Goal: Transaction & Acquisition: Purchase product/service

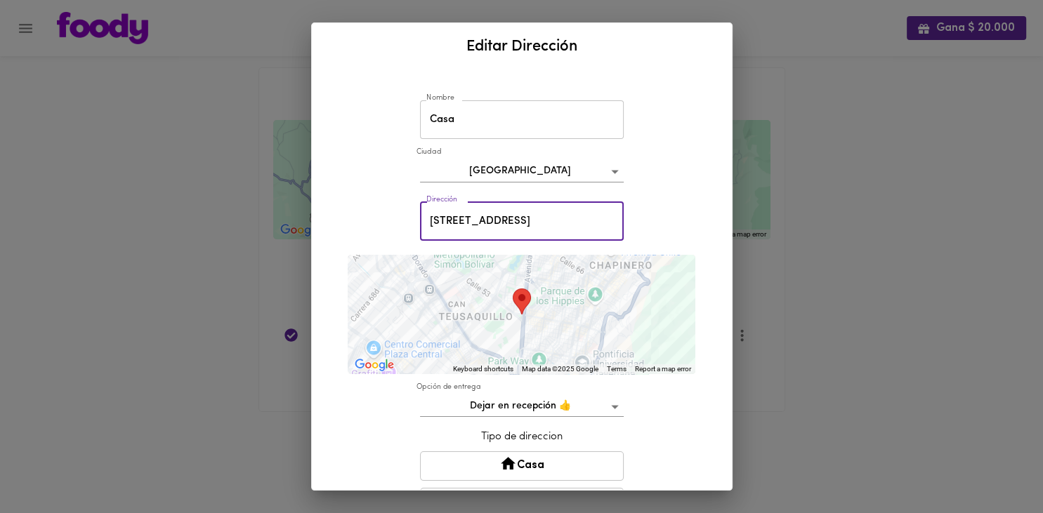
scroll to position [0, 22]
type input "[STREET_ADDRESS]"
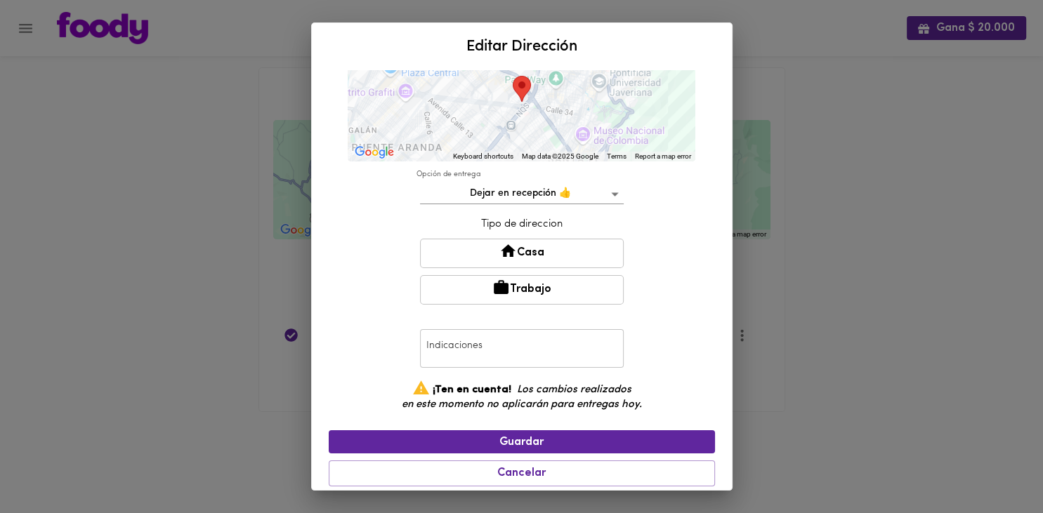
scroll to position [214, 0]
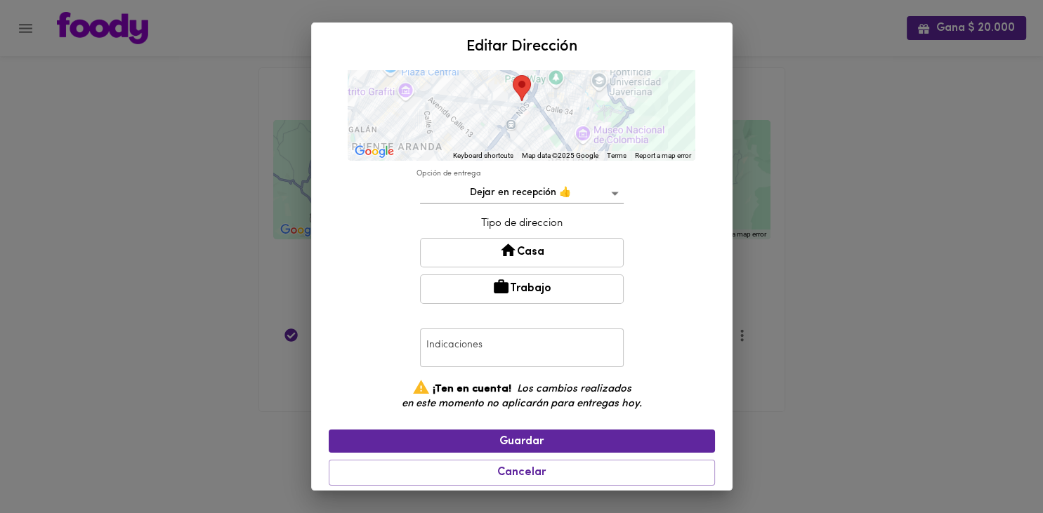
click at [532, 250] on button "Casa" at bounding box center [522, 253] width 204 height 30
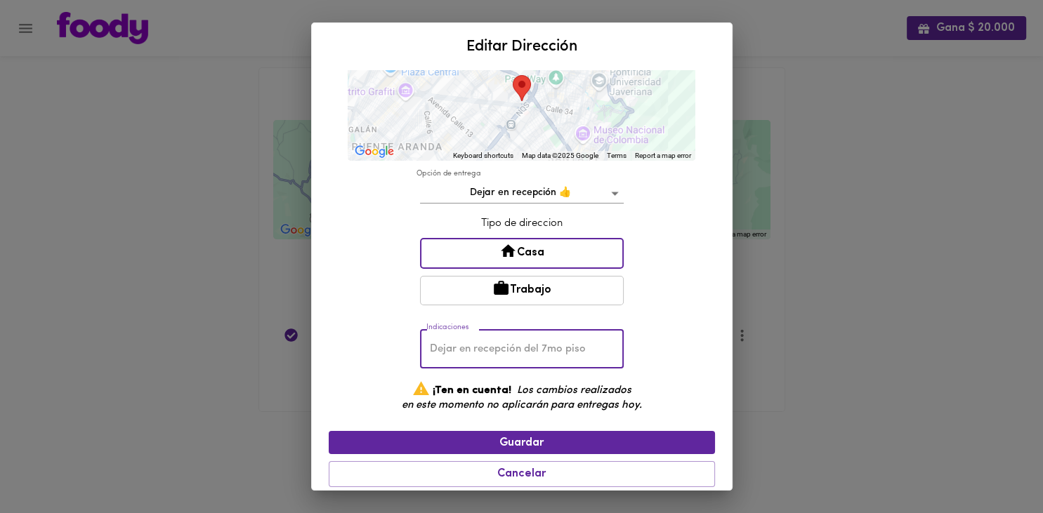
click at [548, 345] on input "text" at bounding box center [522, 349] width 204 height 39
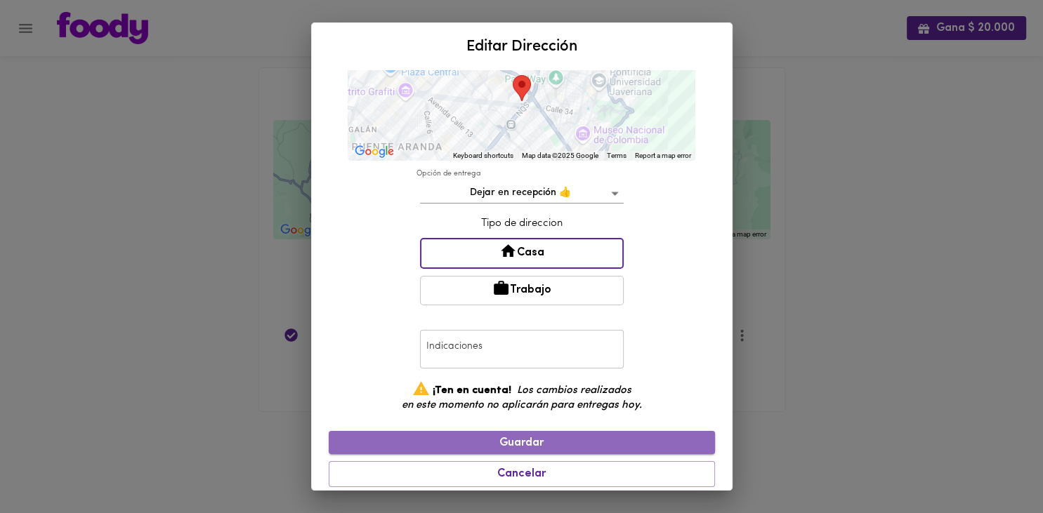
click at [525, 438] on span "Guardar" at bounding box center [522, 443] width 364 height 13
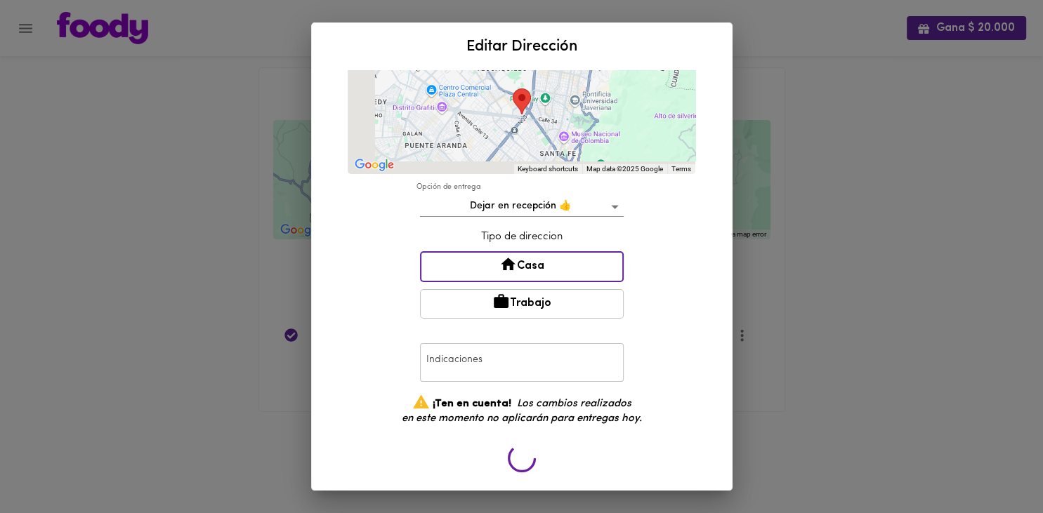
scroll to position [194, 0]
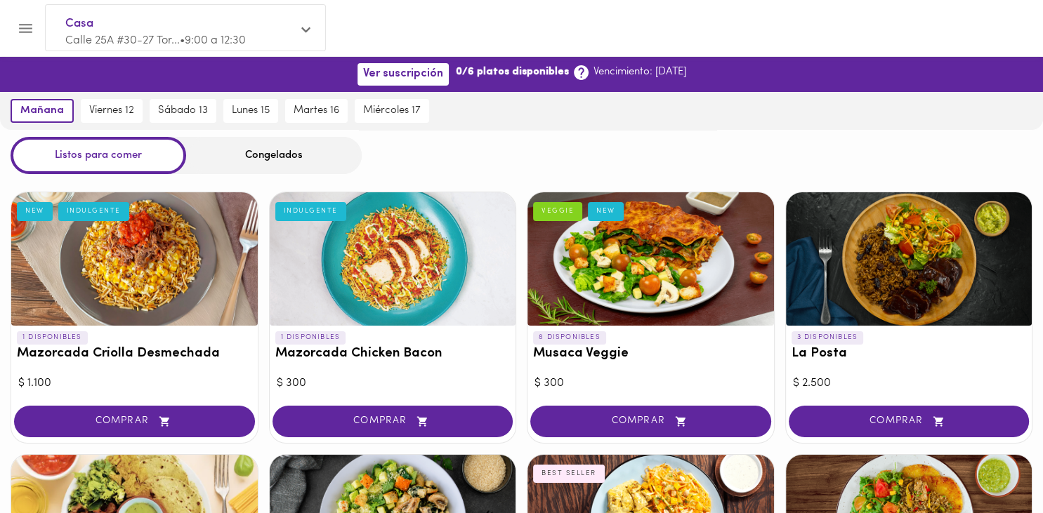
click at [263, 153] on div "Congelados" at bounding box center [274, 155] width 176 height 37
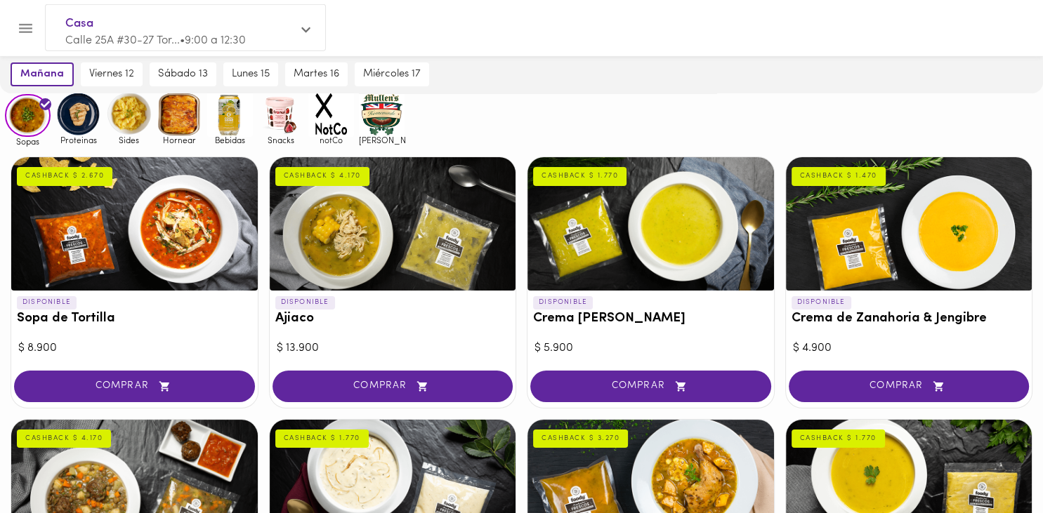
scroll to position [87, 0]
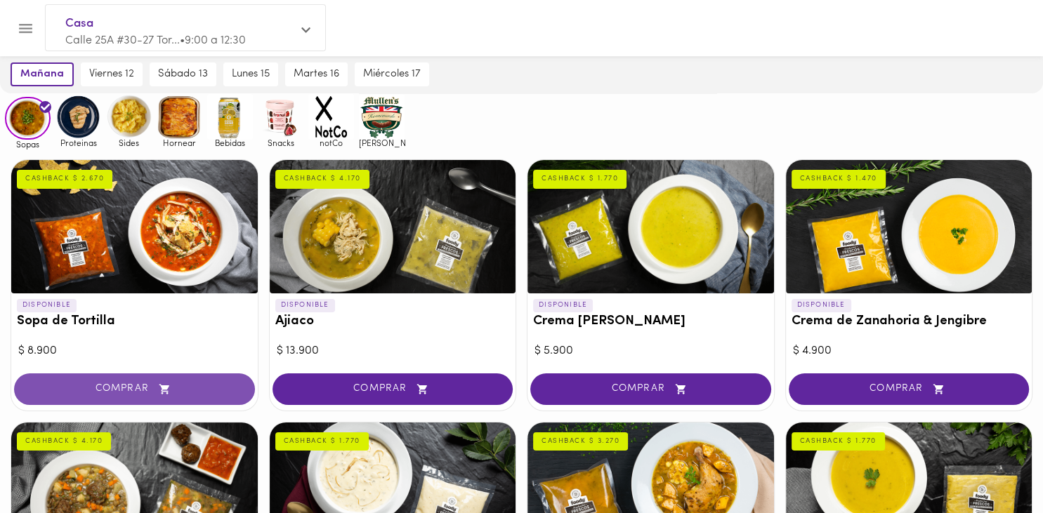
click at [183, 393] on span "COMPRAR" at bounding box center [135, 390] width 206 height 12
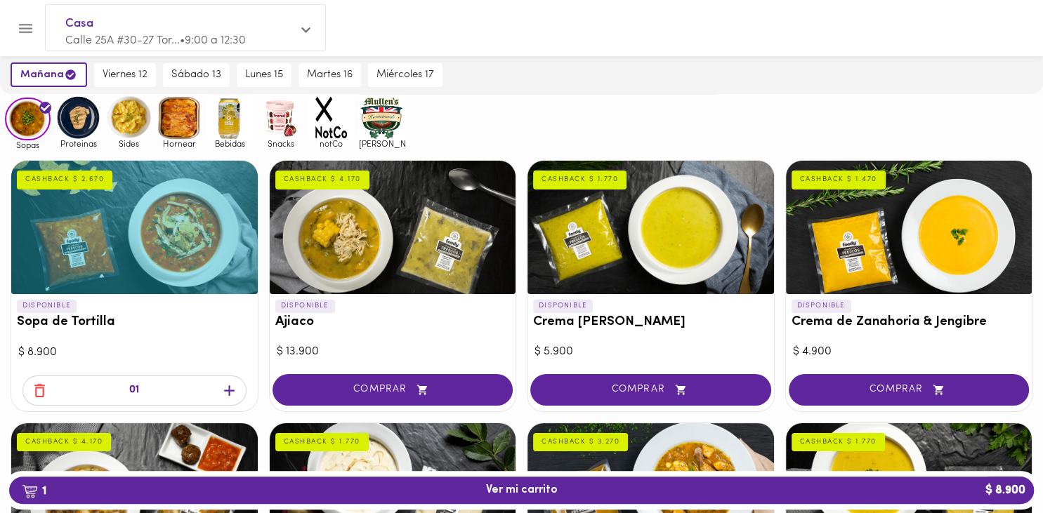
click at [223, 389] on icon "button" at bounding box center [230, 391] width 18 height 18
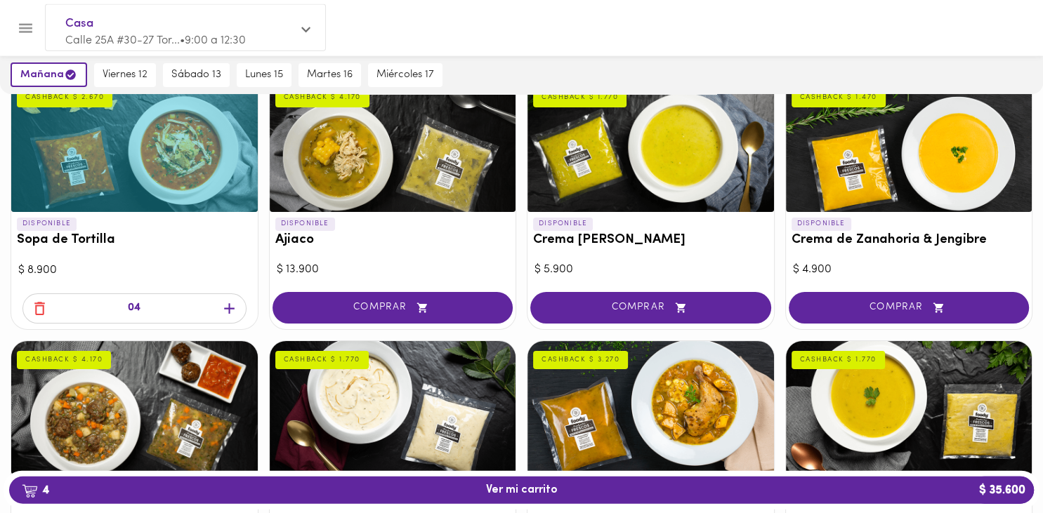
scroll to position [168, 0]
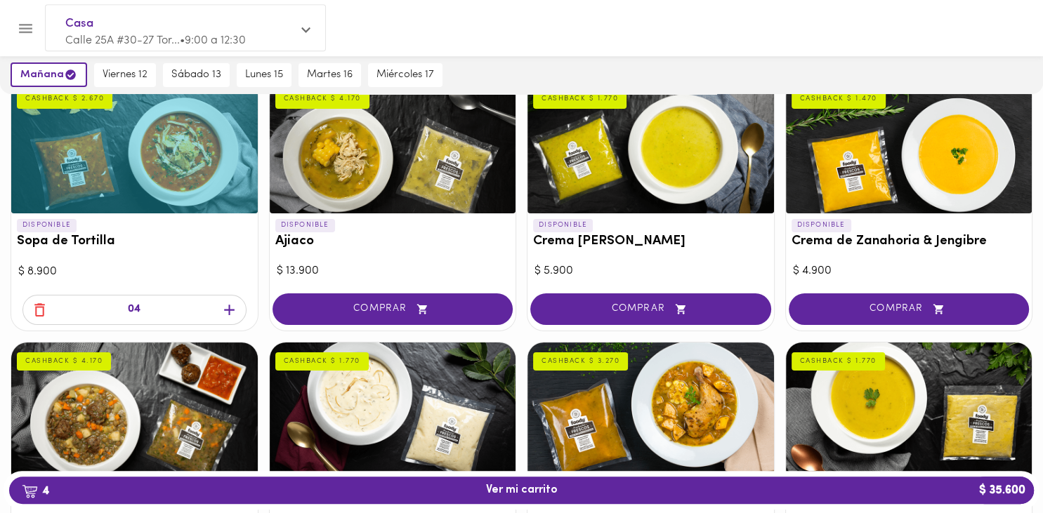
click at [221, 308] on icon "button" at bounding box center [230, 310] width 18 height 18
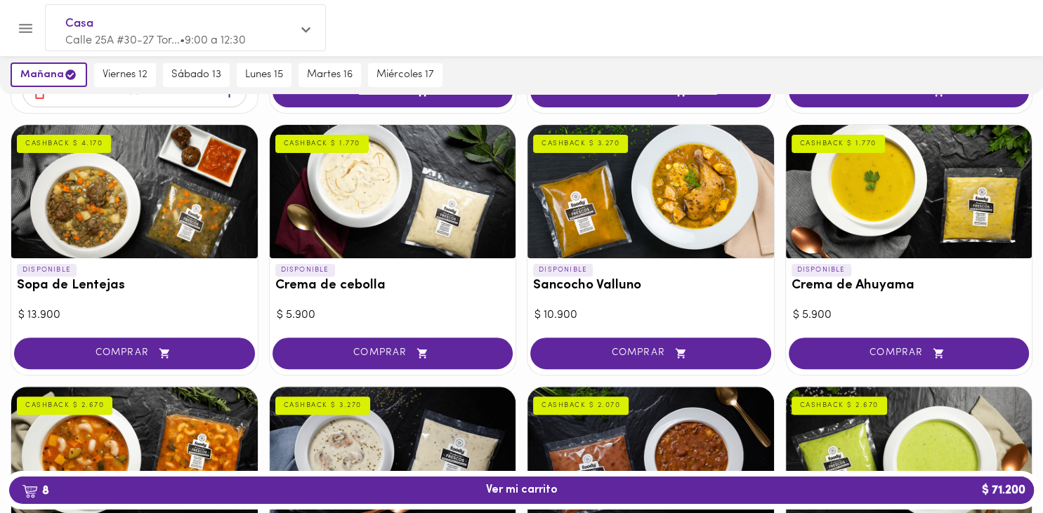
scroll to position [378, 0]
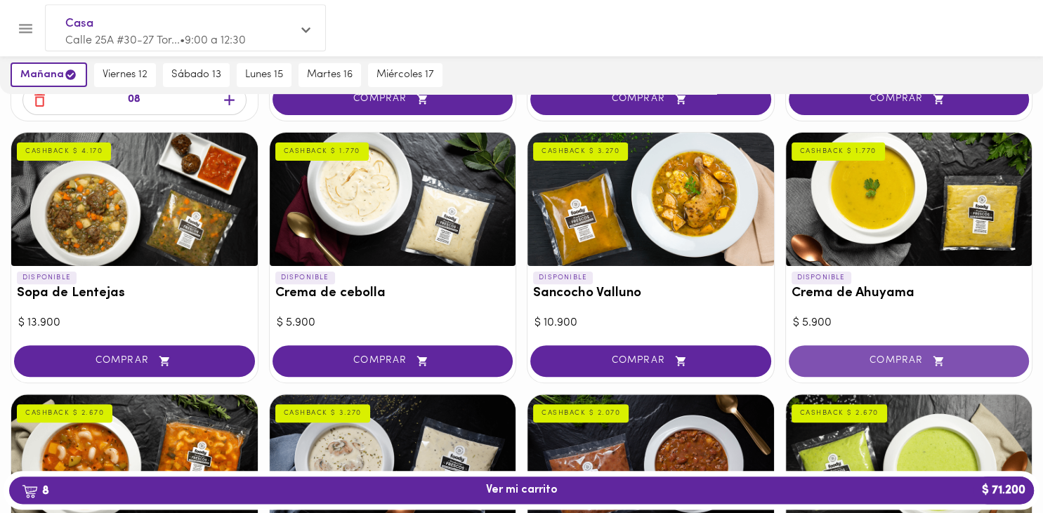
click at [932, 358] on icon "button" at bounding box center [939, 361] width 18 height 12
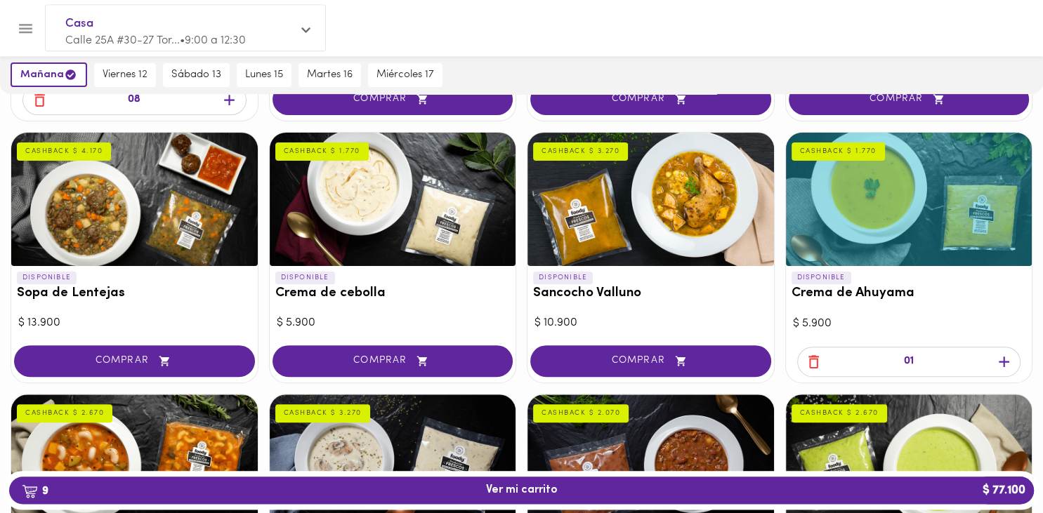
click at [1004, 362] on icon "button" at bounding box center [1004, 362] width 11 height 11
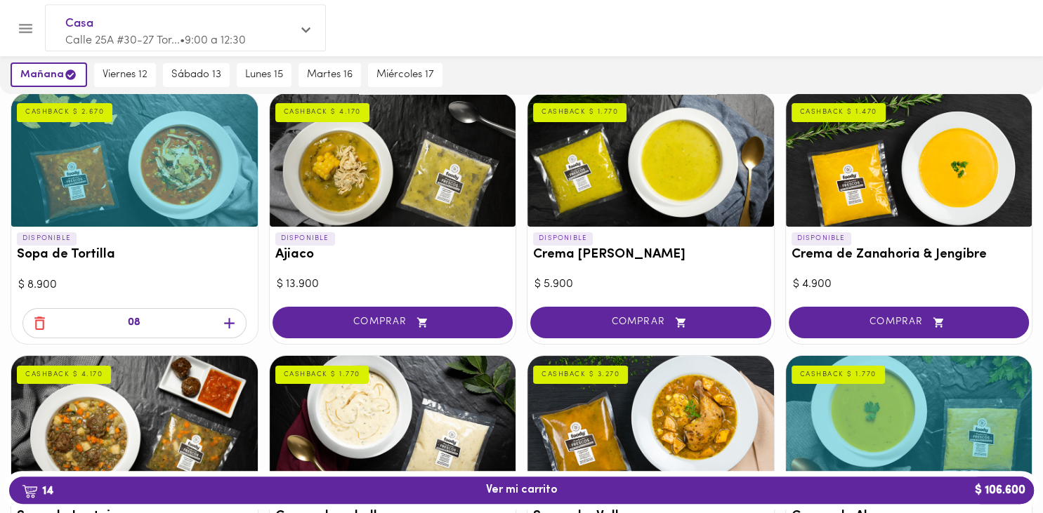
scroll to position [0, 0]
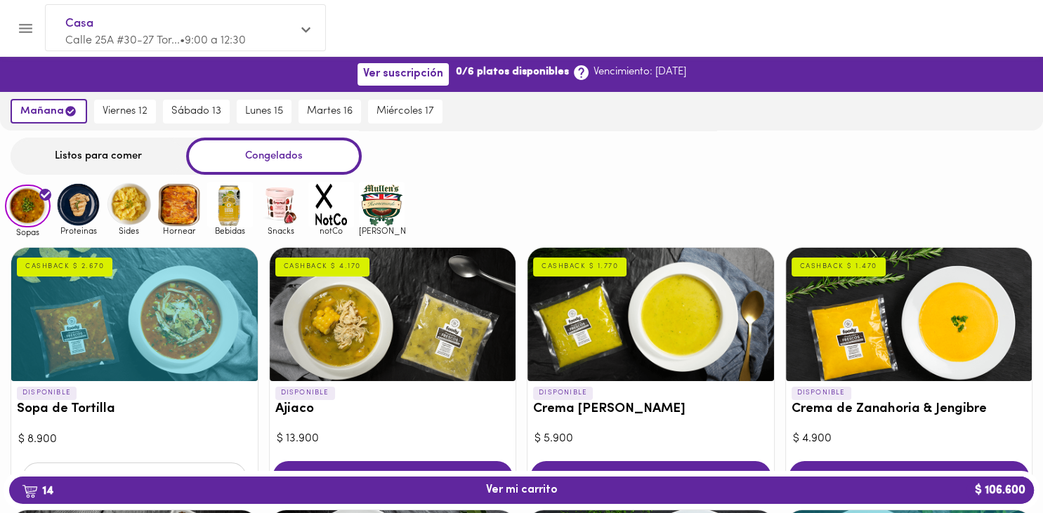
click at [80, 215] on img at bounding box center [78, 205] width 46 height 46
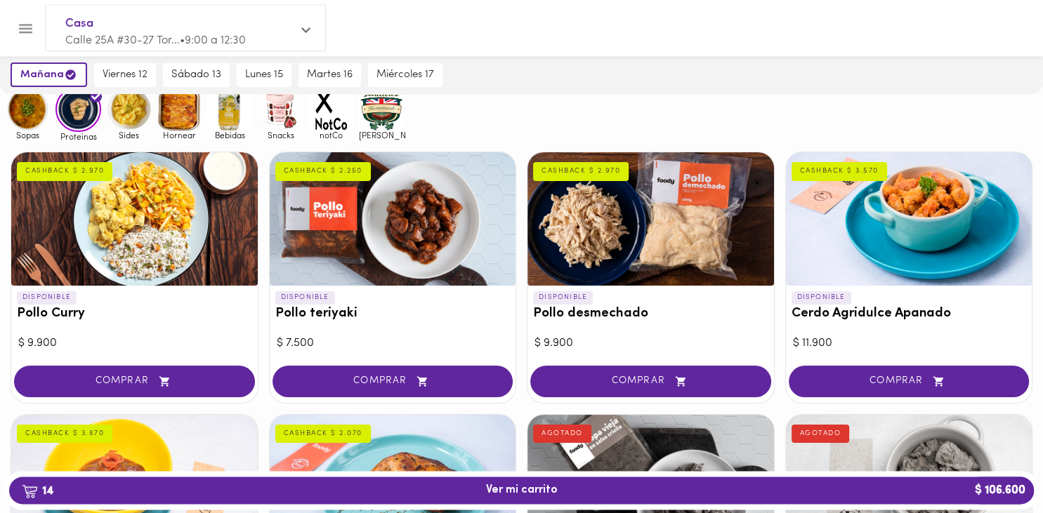
scroll to position [44, 0]
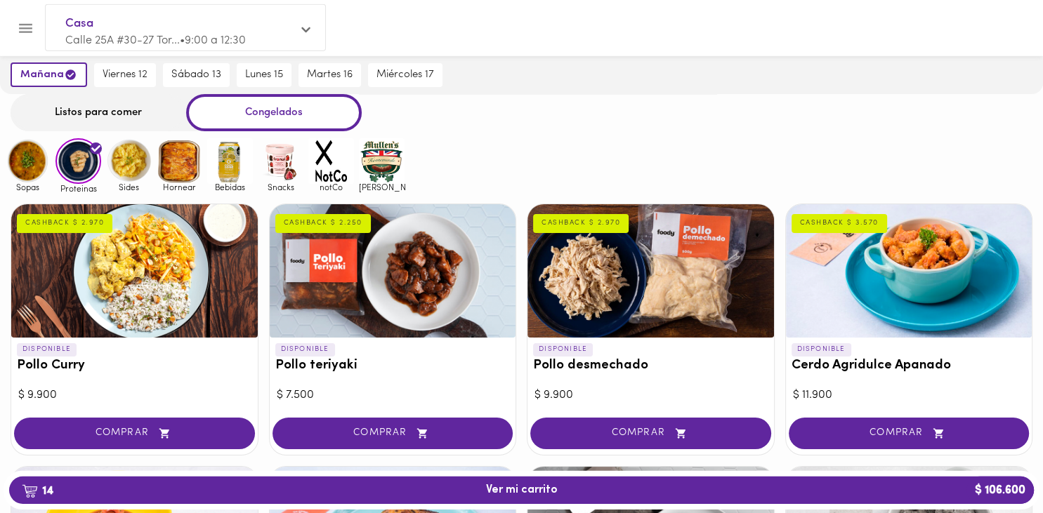
click at [133, 164] on img at bounding box center [129, 161] width 46 height 46
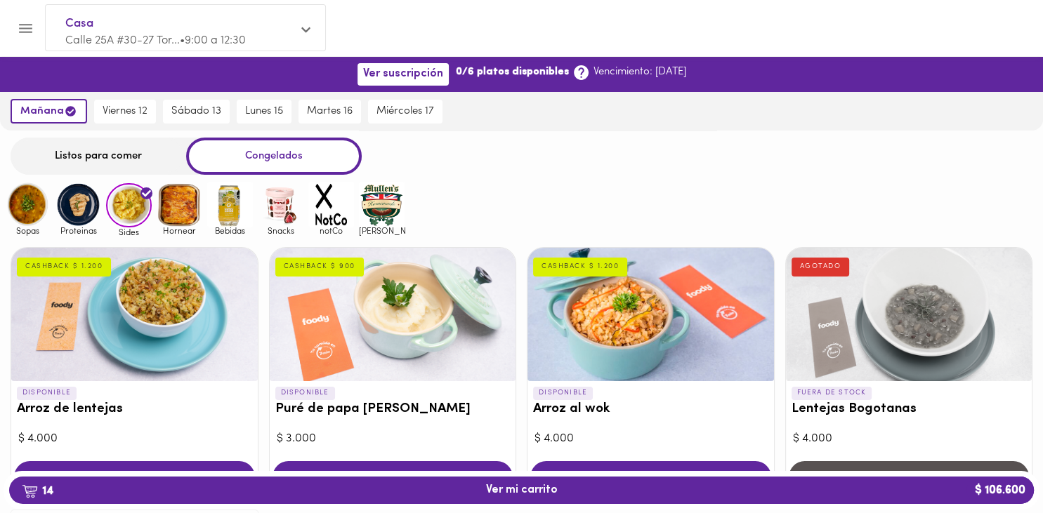
click at [181, 197] on img at bounding box center [180, 205] width 46 height 46
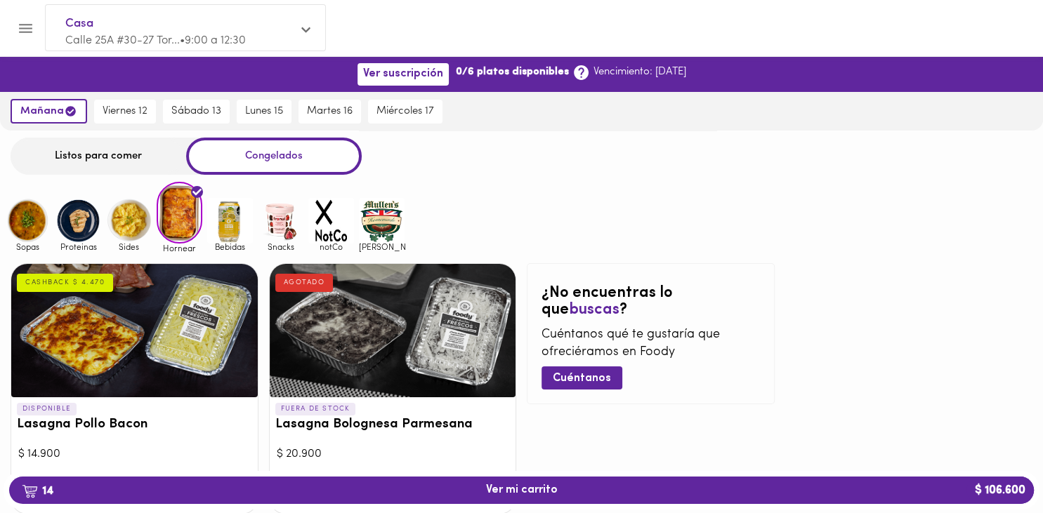
click at [73, 225] on img at bounding box center [78, 221] width 46 height 46
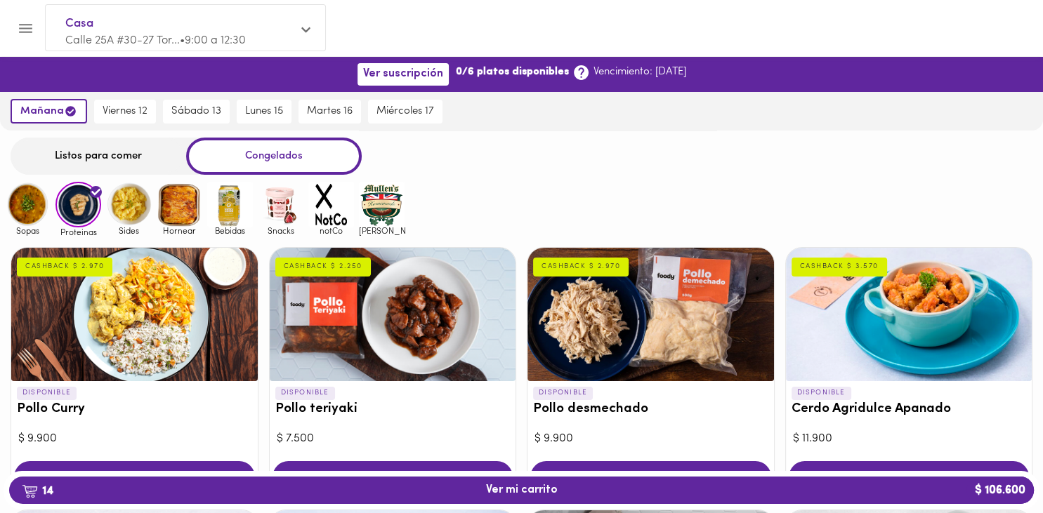
click at [421, 333] on div at bounding box center [393, 314] width 247 height 133
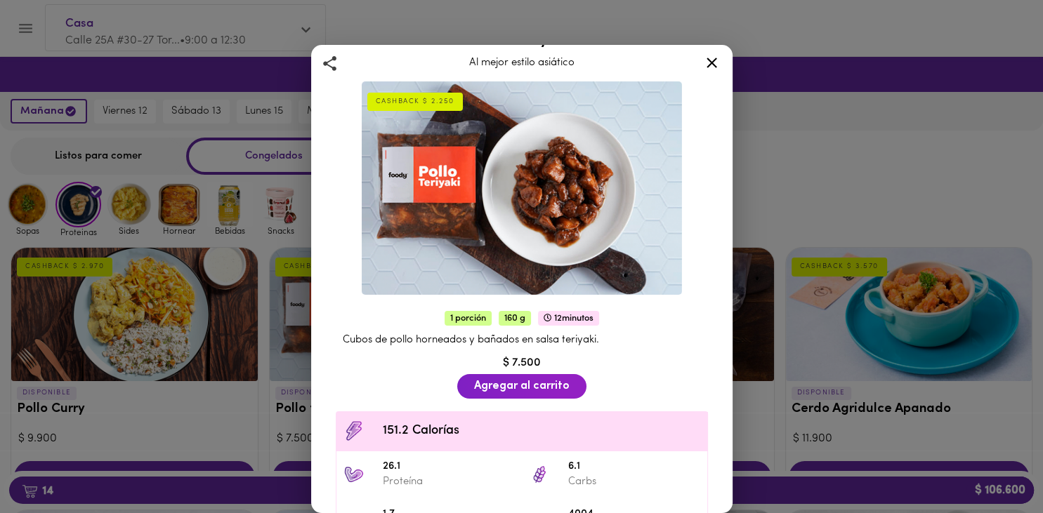
scroll to position [22, 0]
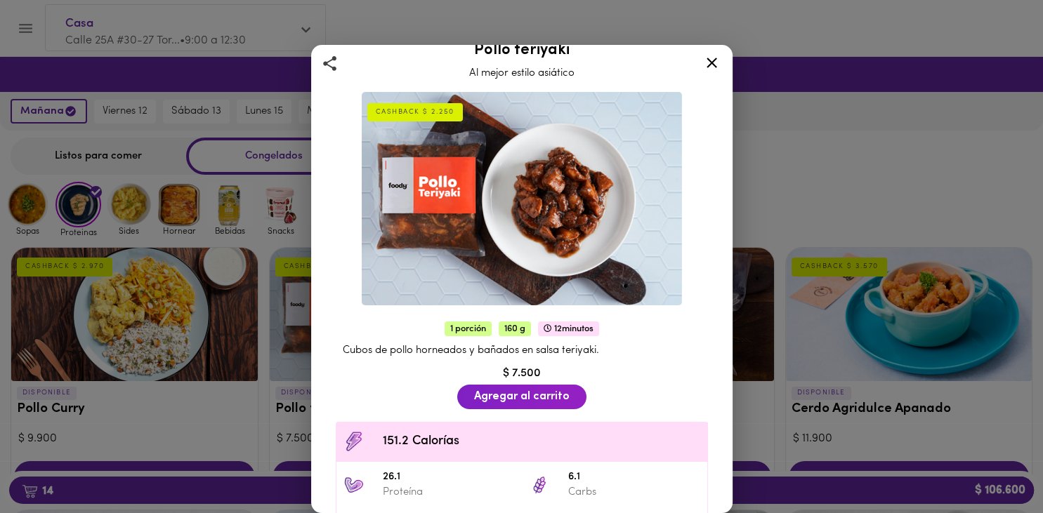
click at [710, 67] on icon at bounding box center [712, 63] width 18 height 18
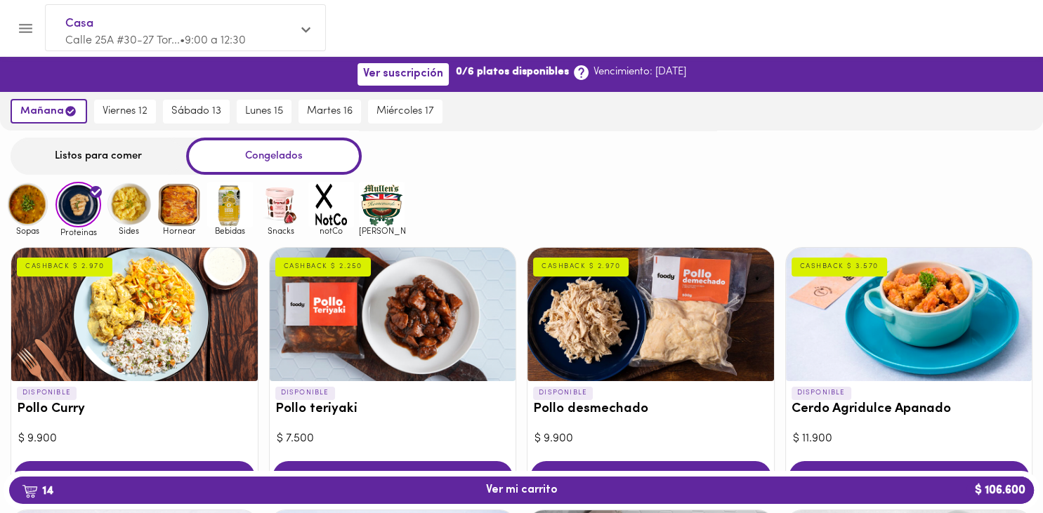
click at [635, 336] on div at bounding box center [651, 314] width 247 height 133
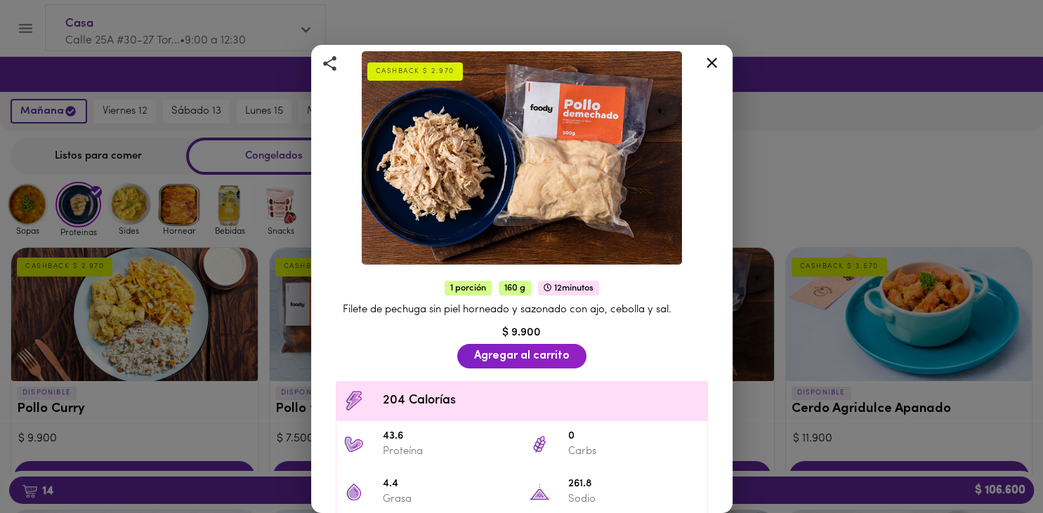
scroll to position [62, 0]
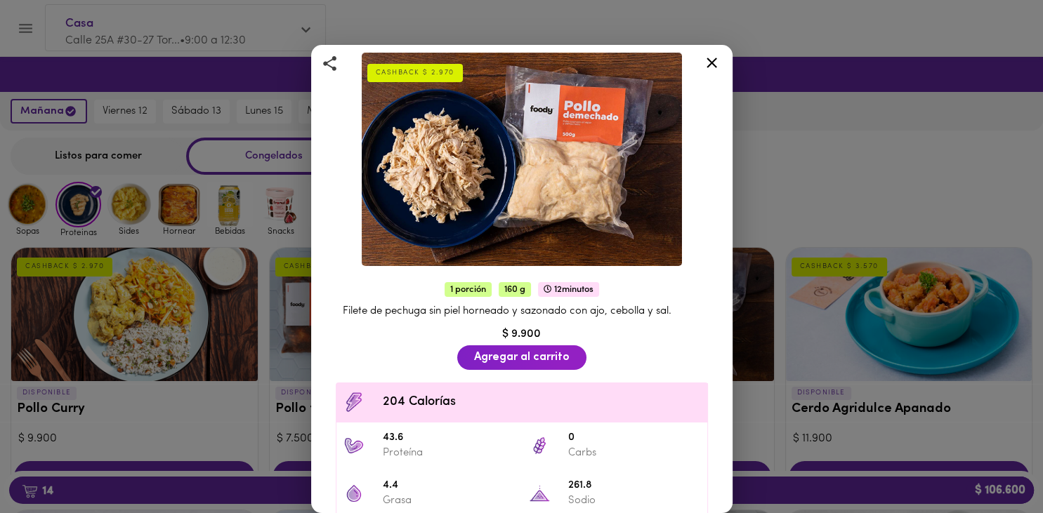
click at [717, 55] on icon at bounding box center [712, 63] width 18 height 18
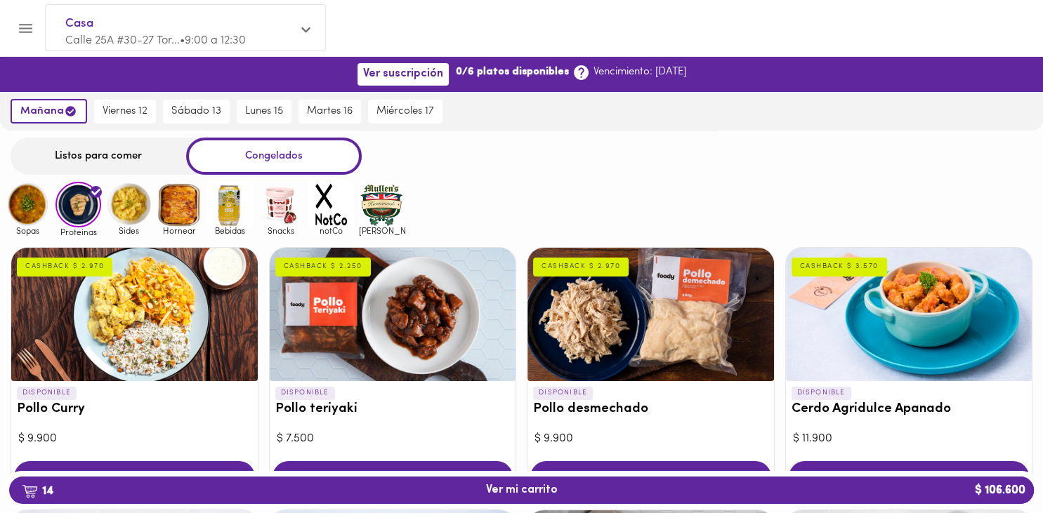
click at [25, 213] on img at bounding box center [28, 205] width 46 height 46
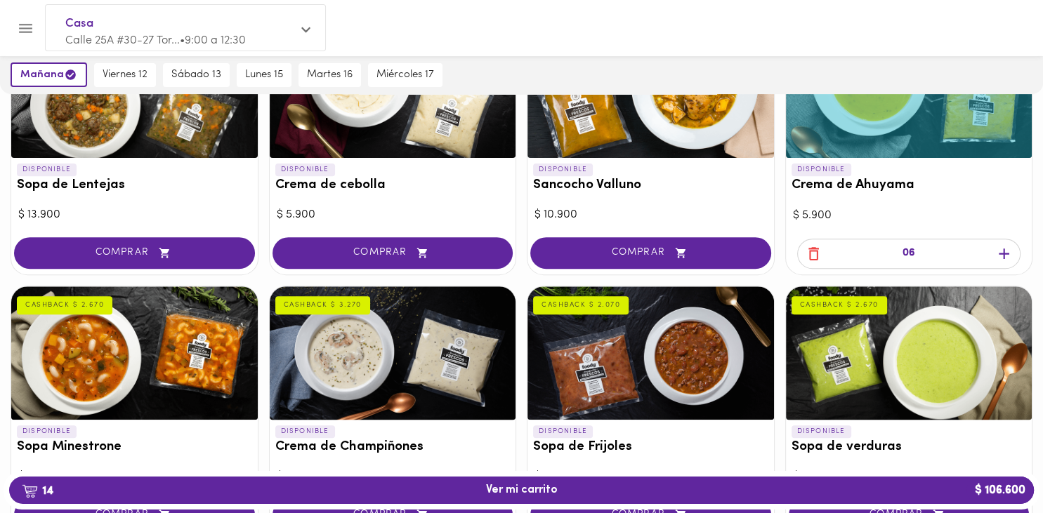
scroll to position [487, 0]
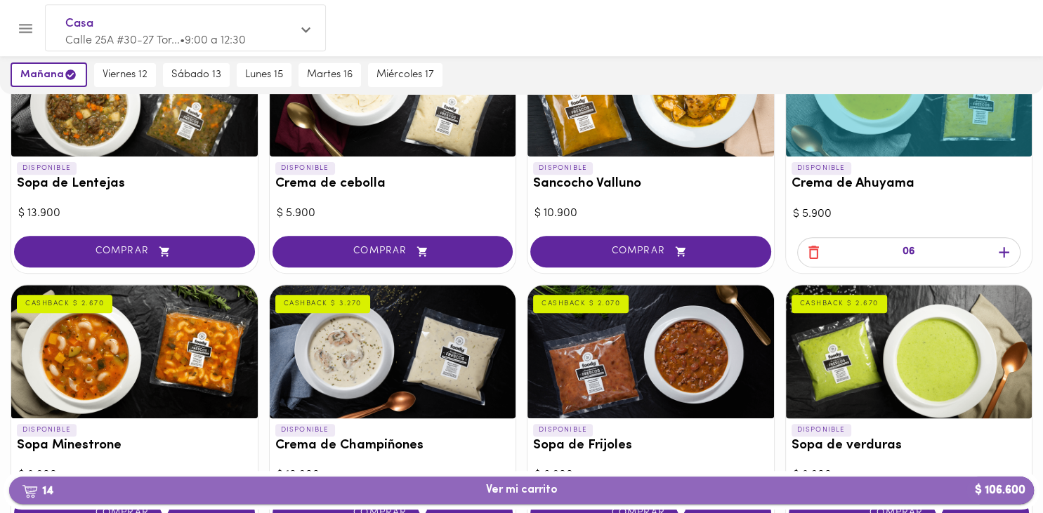
click at [655, 499] on button "14 Ver mi carrito $ 106.600" at bounding box center [521, 490] width 1025 height 27
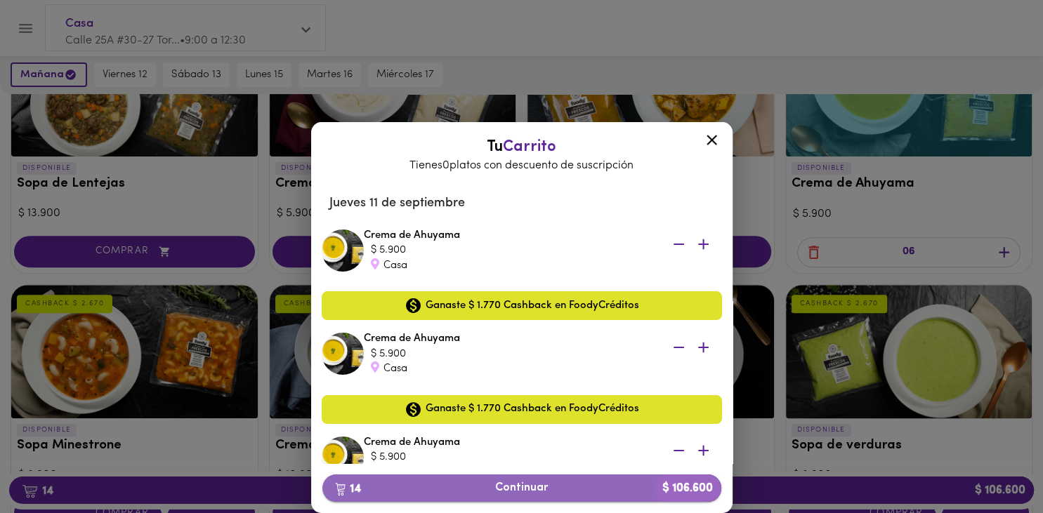
click at [561, 487] on span "14 Continuar $ 106.600" at bounding box center [522, 488] width 377 height 13
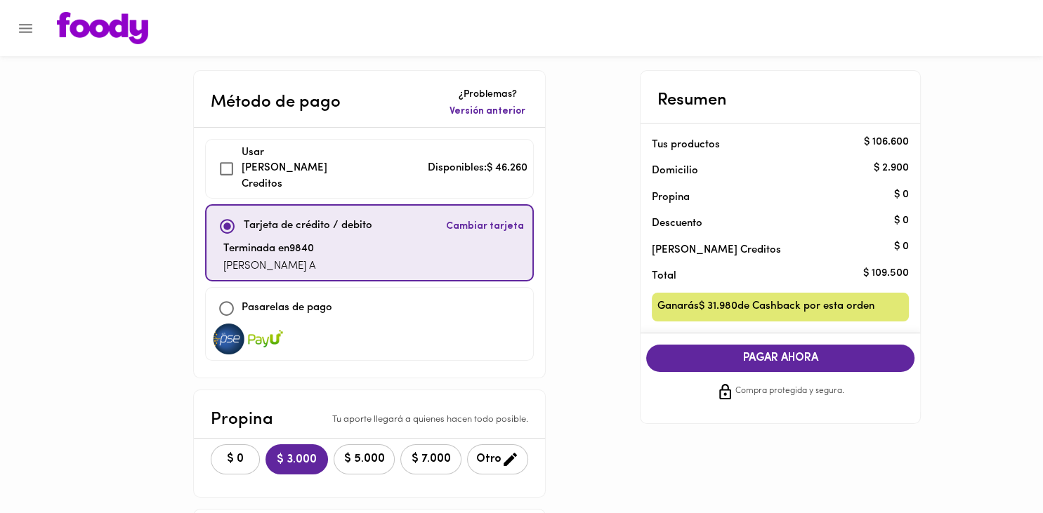
checkbox input "true"
click at [228, 453] on span "$ 0" at bounding box center [235, 459] width 31 height 13
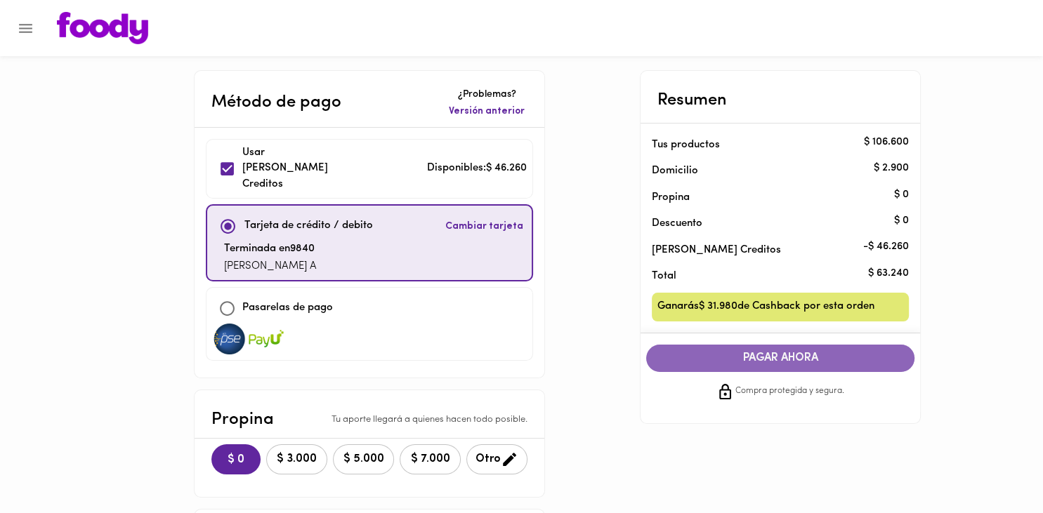
click at [764, 355] on span "PAGAR AHORA" at bounding box center [780, 358] width 240 height 13
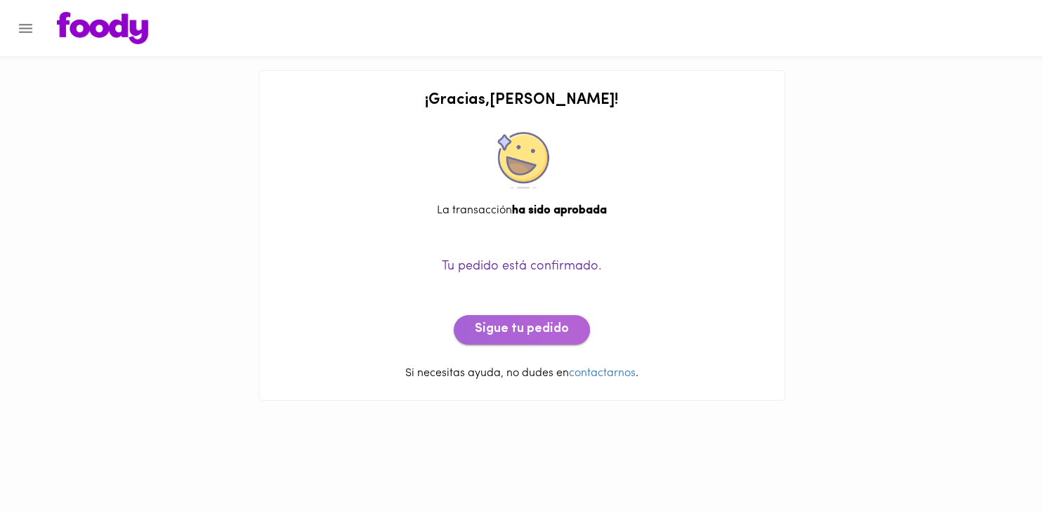
click at [539, 336] on span "Sigue tu pedido" at bounding box center [522, 329] width 94 height 15
